Goal: Navigation & Orientation: Find specific page/section

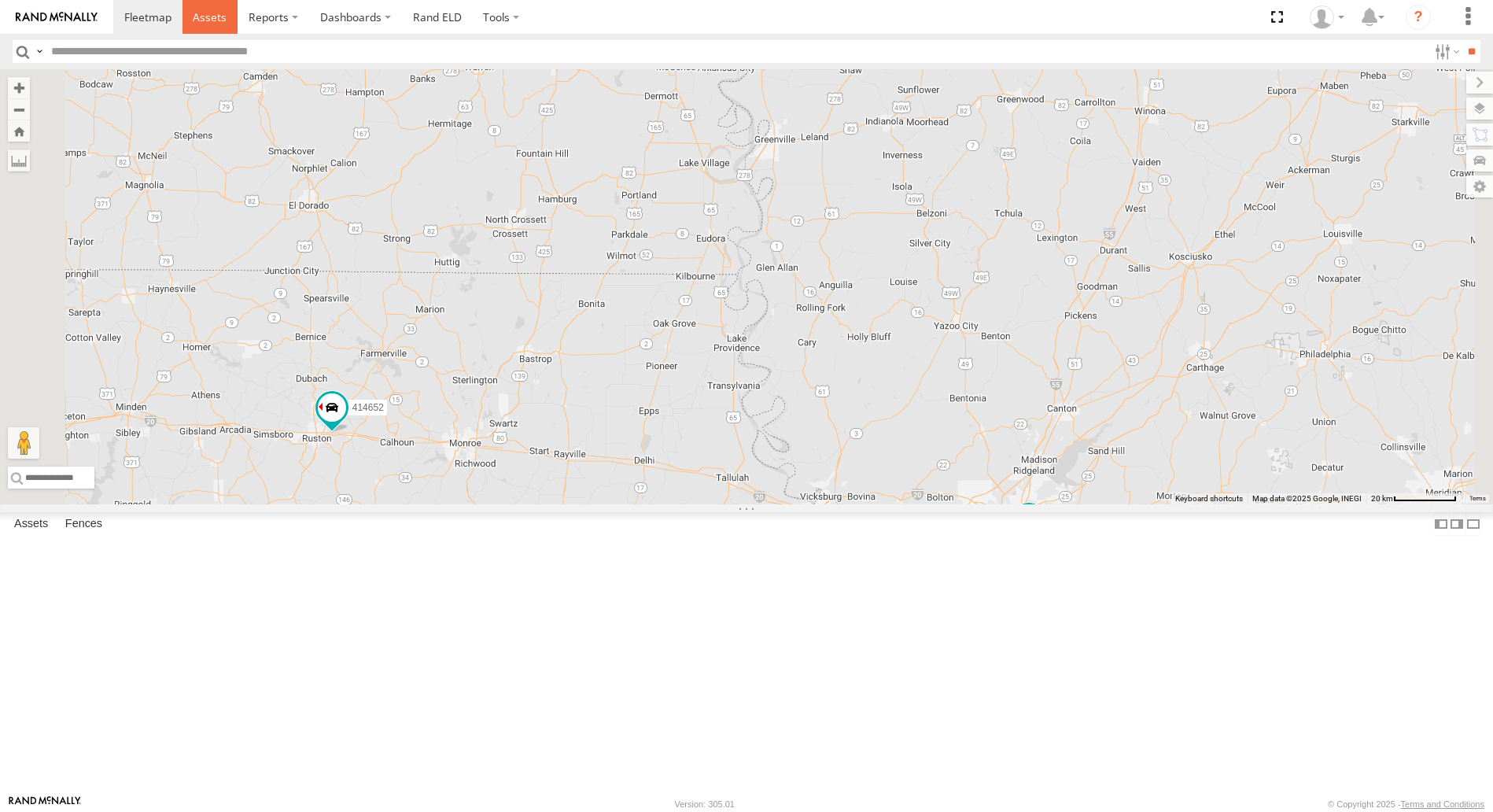
click at [219, 13] on span at bounding box center [209, 16] width 34 height 15
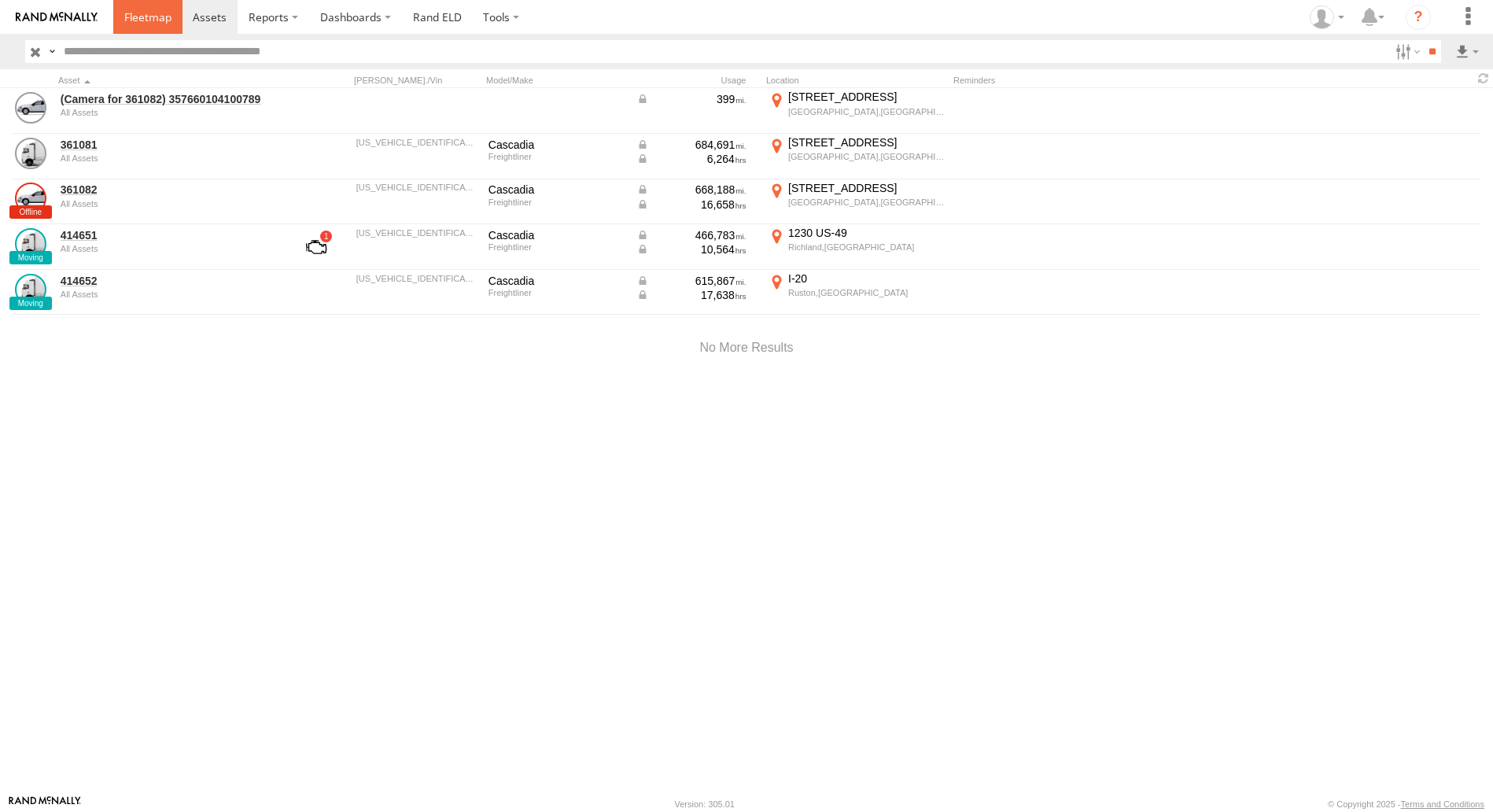
drag, startPoint x: 0, startPoint y: 0, endPoint x: 147, endPoint y: 16, distance: 147.9
click at [147, 16] on span at bounding box center [148, 16] width 47 height 15
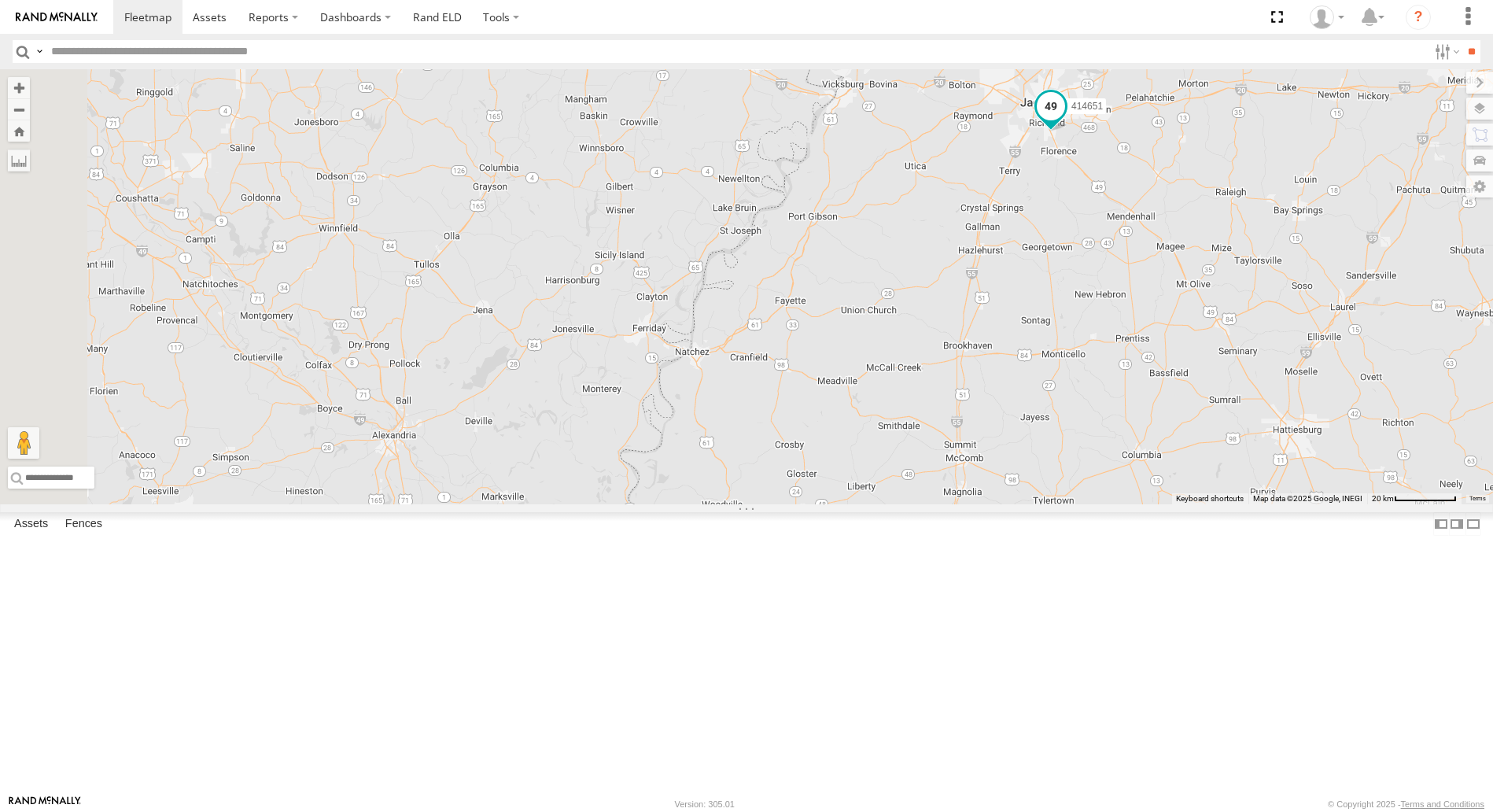
click at [1065, 120] on span at bounding box center [1050, 105] width 28 height 28
click at [1044, 88] on link at bounding box center [1024, 81] width 40 height 15
